Goal: Communication & Community: Connect with others

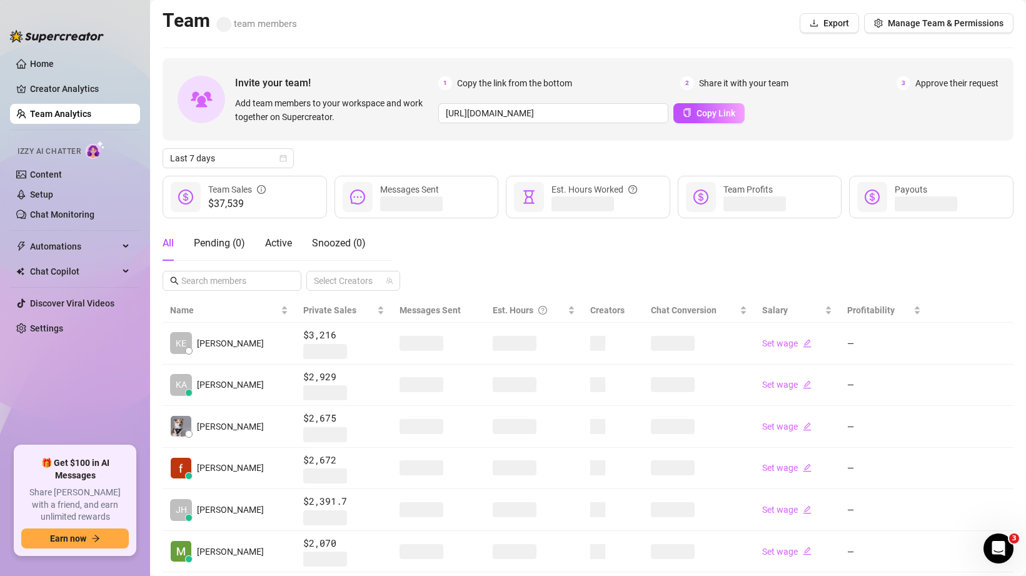
click at [53, 51] on ul "Home Creator Analytics Team Analytics Izzy AI Chatter Content Setup Chat Monito…" at bounding box center [75, 245] width 130 height 392
click at [48, 69] on link "Home" at bounding box center [42, 64] width 24 height 10
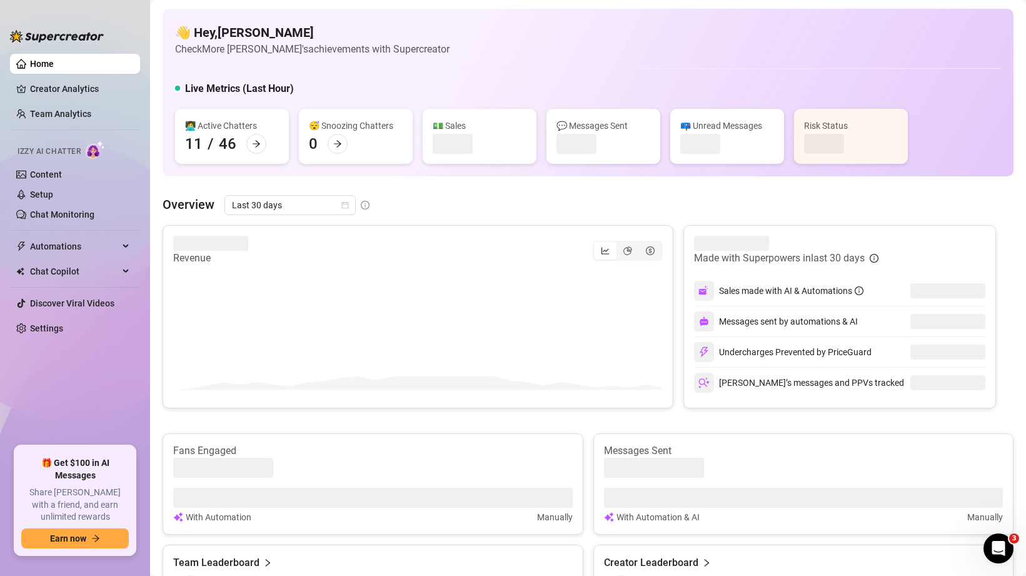
click at [48, 63] on link "Home" at bounding box center [42, 64] width 24 height 10
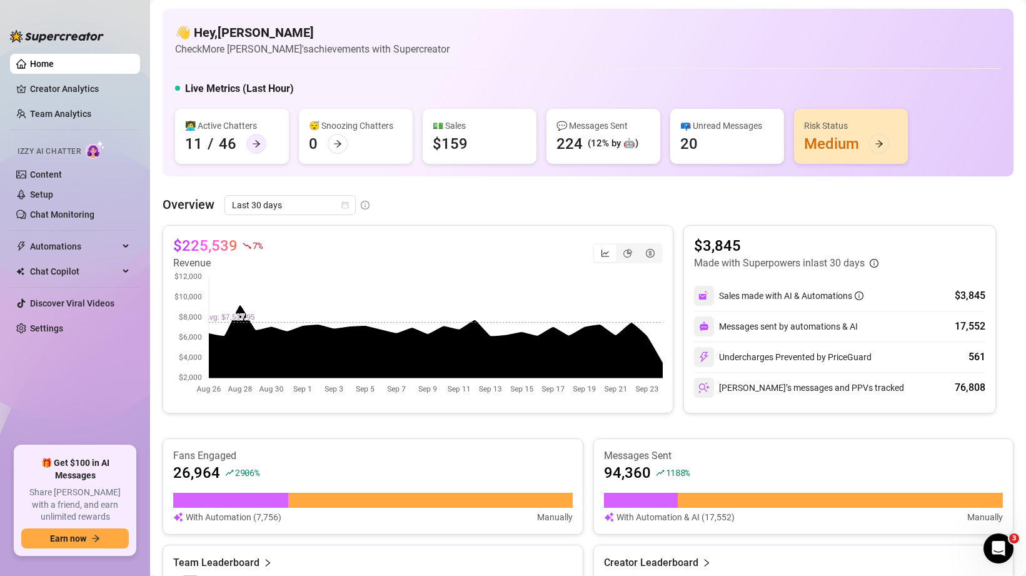
click at [252, 146] on icon "arrow-right" at bounding box center [256, 143] width 9 height 9
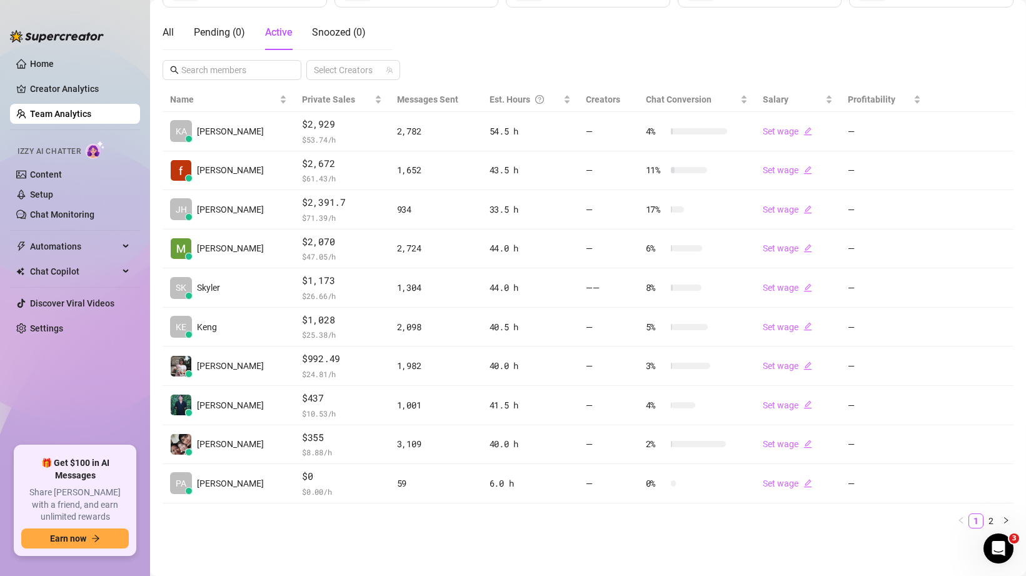
scroll to position [210, 0]
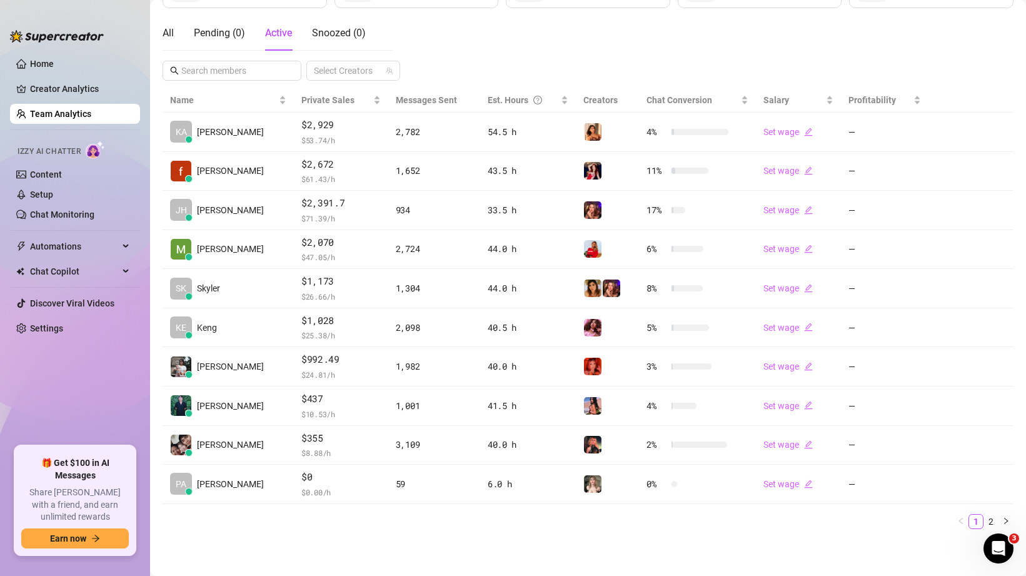
click at [503, 531] on div "Name Private Sales Messages Sent Est. Hours Creators Chat Conversion Salary Pro…" at bounding box center [588, 313] width 851 height 451
click at [989, 517] on link "2" at bounding box center [991, 522] width 14 height 14
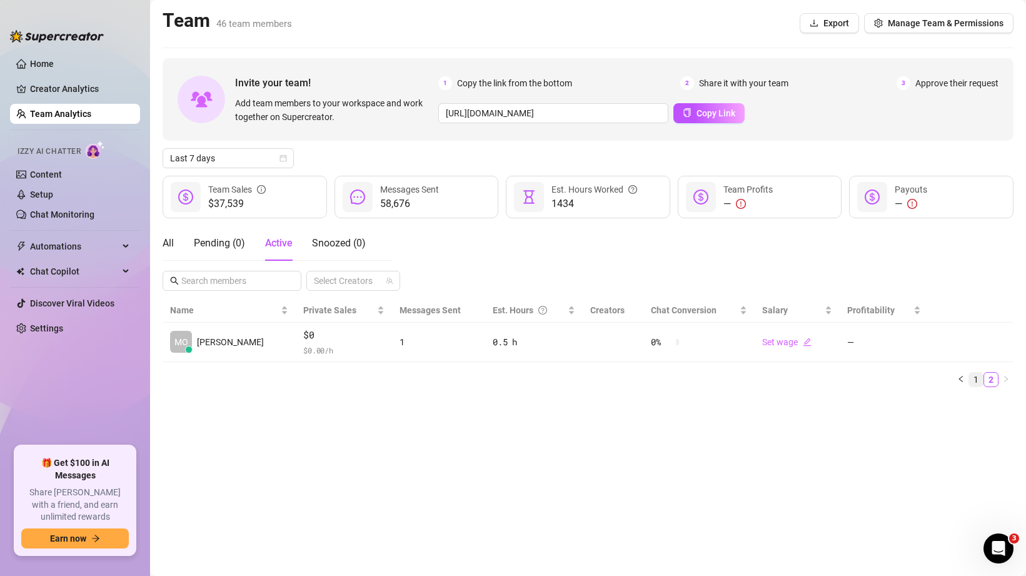
click at [974, 374] on link "1" at bounding box center [976, 380] width 14 height 14
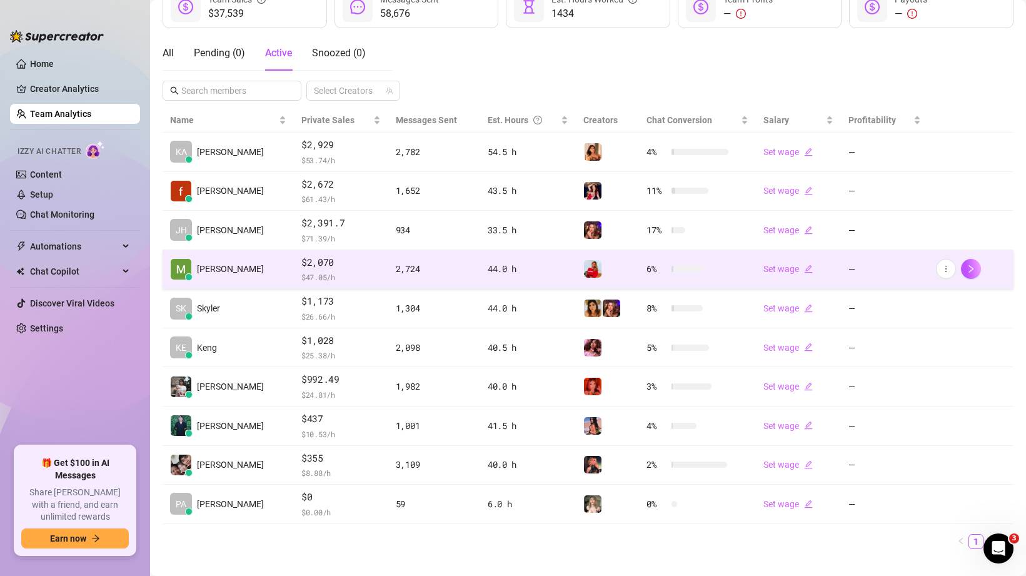
scroll to position [210, 0]
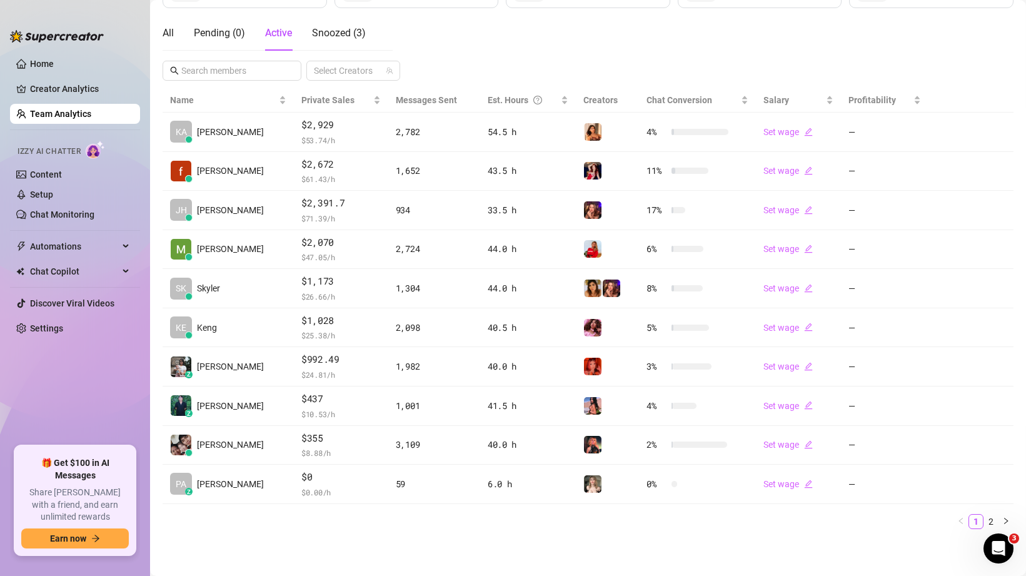
click at [253, 81] on div "Invite your team! Add team members to your workspace and work together on Super…" at bounding box center [588, 193] width 851 height 691
click at [249, 72] on input "text" at bounding box center [232, 71] width 103 height 14
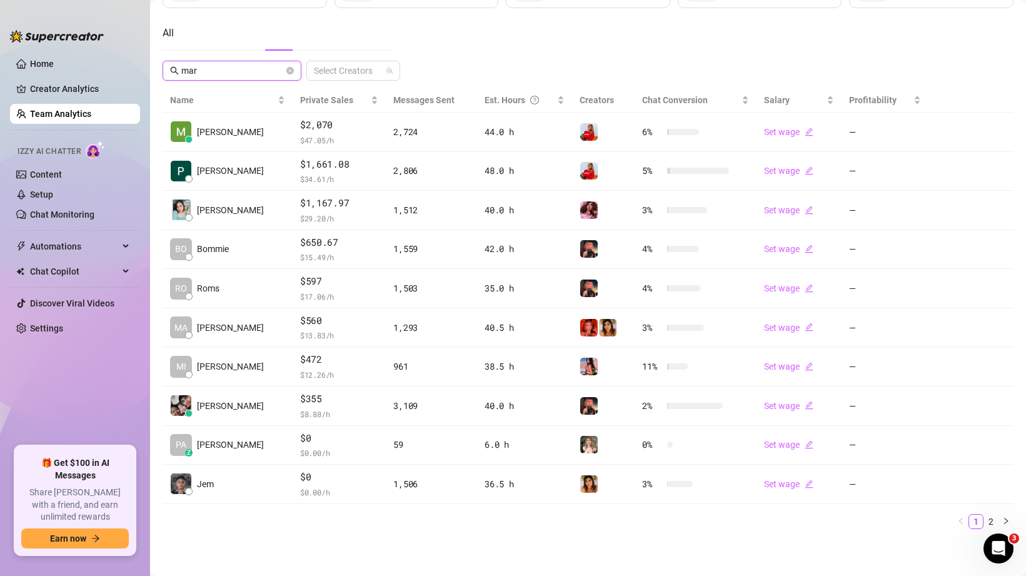
scroll to position [0, 0]
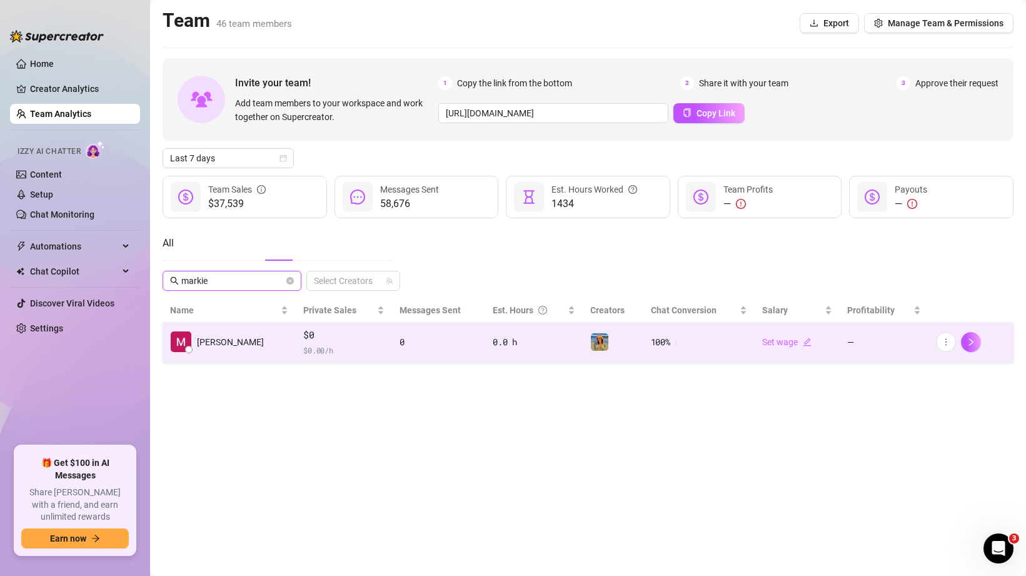
type input "markie"
click at [335, 338] on span "$0" at bounding box center [343, 335] width 81 height 15
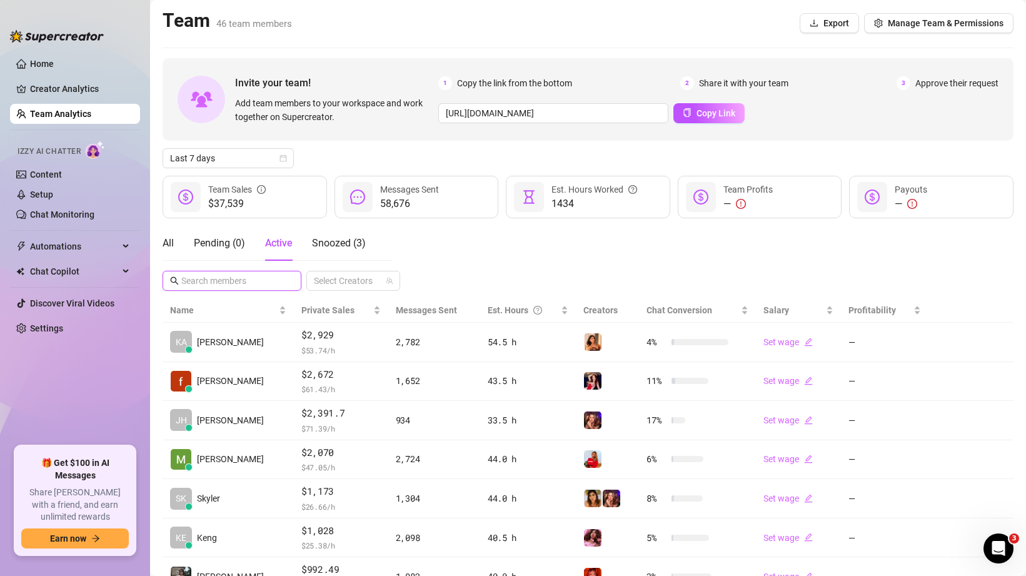
click at [235, 274] on input "text" at bounding box center [232, 281] width 103 height 14
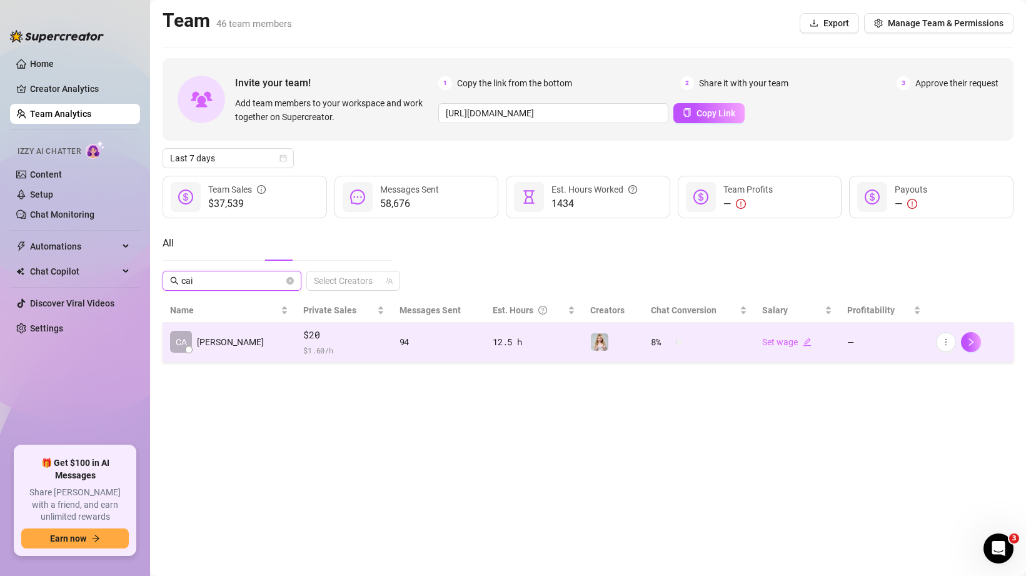
type input "cai"
click at [354, 341] on span "$20" at bounding box center [343, 335] width 81 height 15
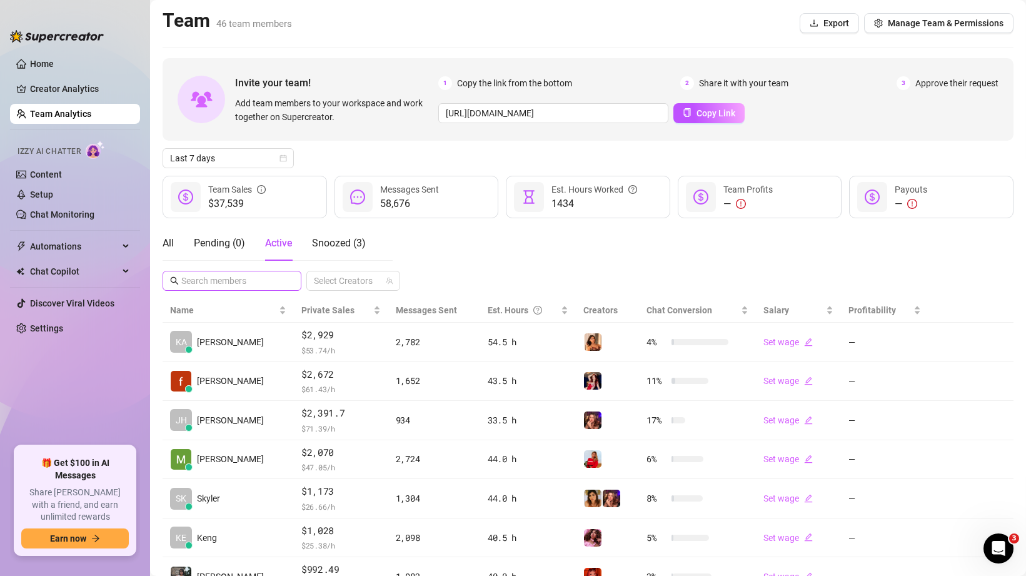
click at [269, 271] on span at bounding box center [232, 281] width 139 height 20
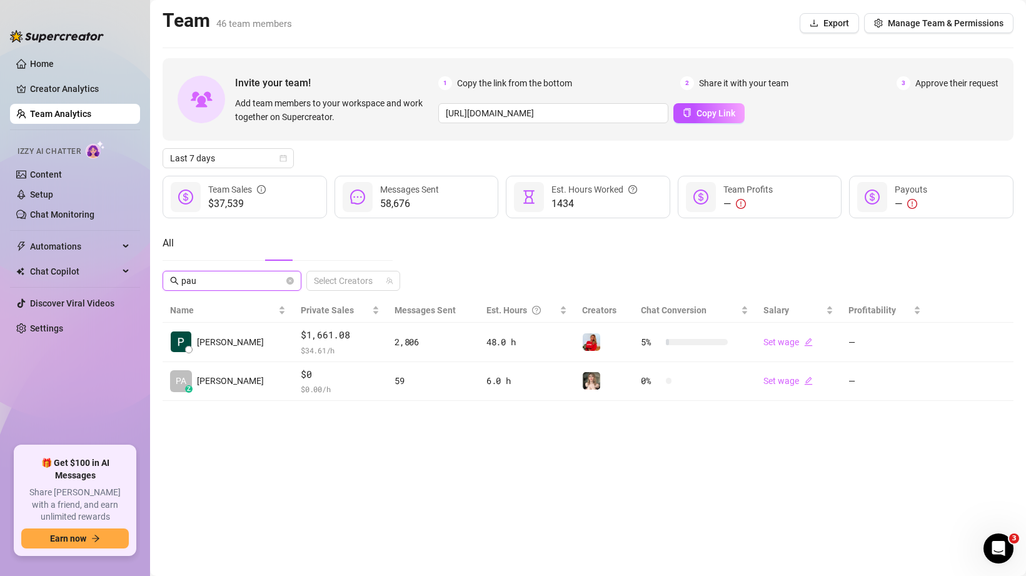
type input "pau"
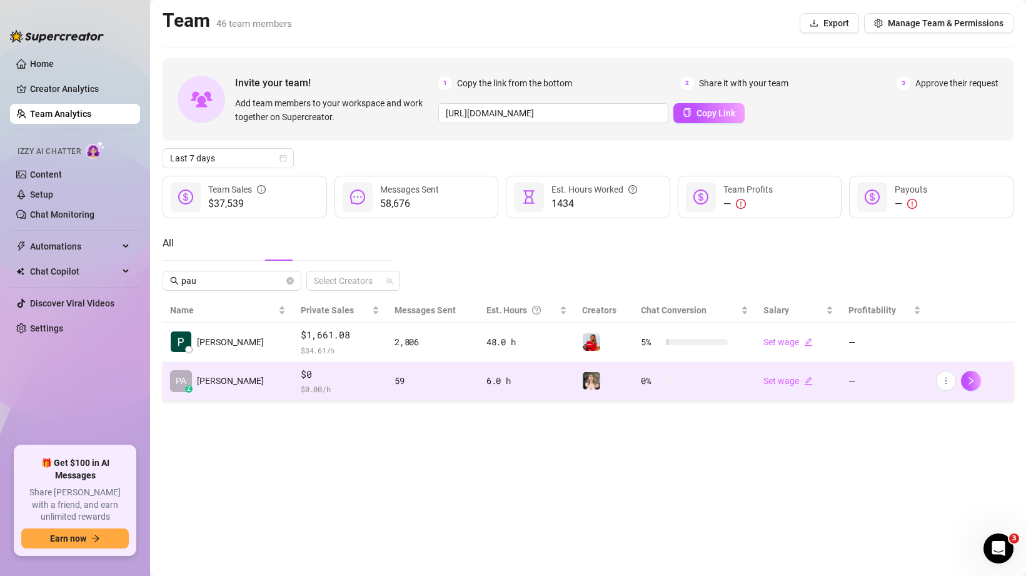
click at [247, 385] on td "PA z [PERSON_NAME]" at bounding box center [228, 381] width 131 height 39
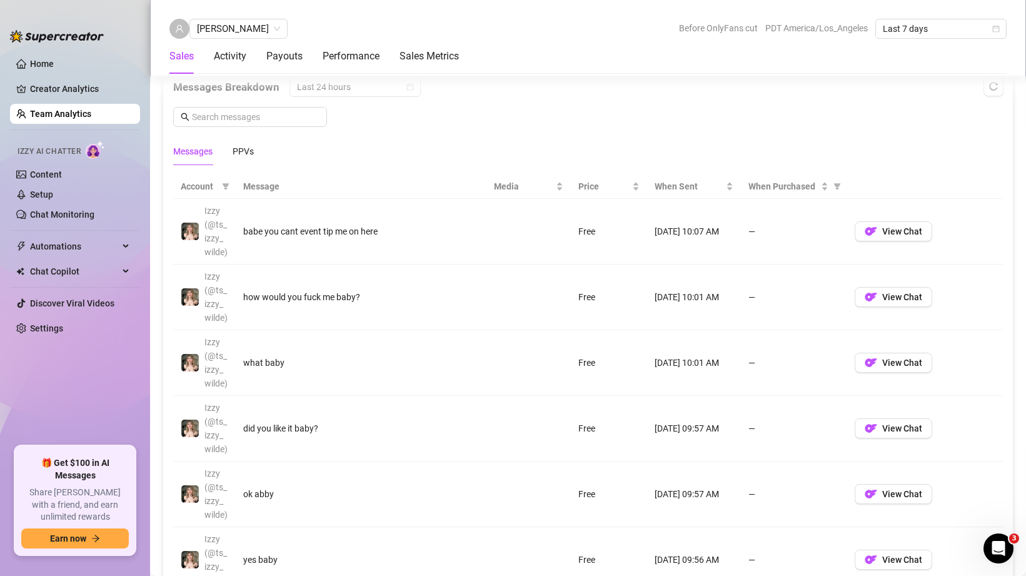
scroll to position [826, 0]
click at [883, 227] on span "View Chat" at bounding box center [902, 229] width 40 height 10
